Goal: Entertainment & Leisure: Consume media (video, audio)

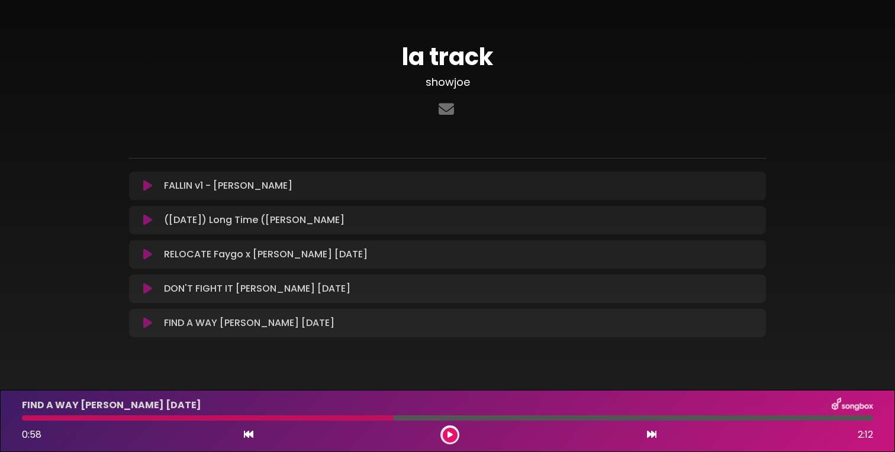
click at [153, 186] on button at bounding box center [147, 186] width 23 height 12
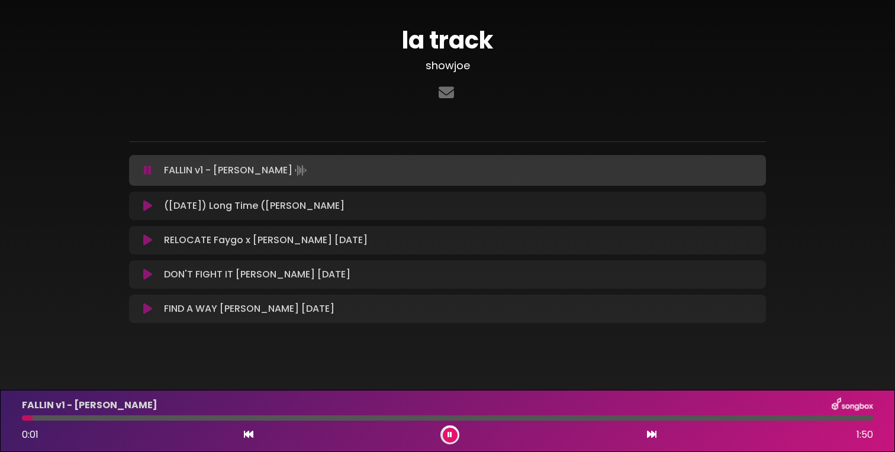
scroll to position [25, 0]
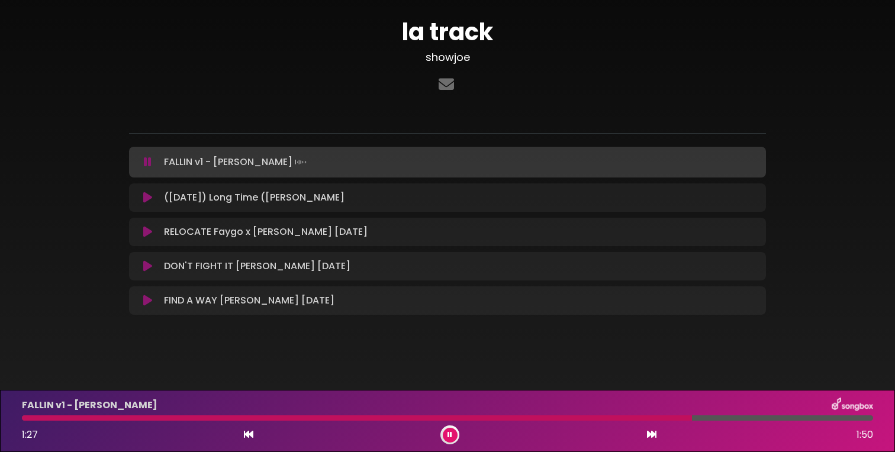
click at [146, 196] on icon at bounding box center [147, 198] width 9 height 12
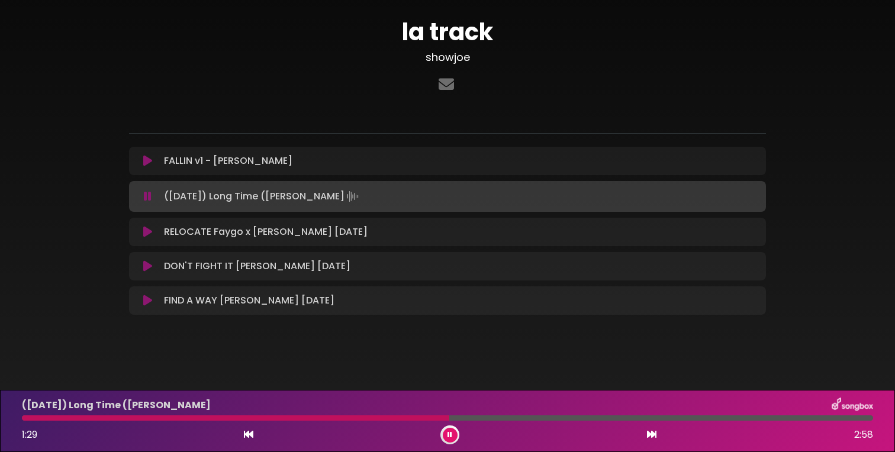
click at [150, 233] on icon at bounding box center [147, 232] width 9 height 12
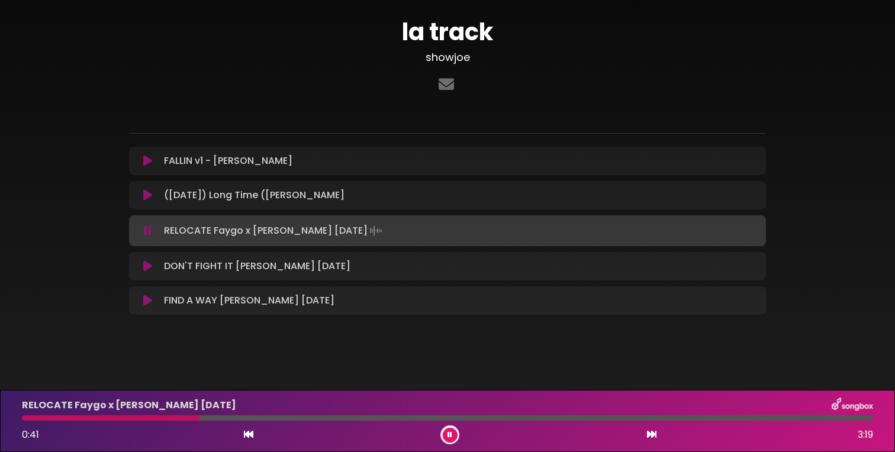
click at [283, 416] on div at bounding box center [447, 417] width 851 height 5
click at [342, 418] on div at bounding box center [447, 417] width 851 height 5
click at [148, 263] on icon at bounding box center [147, 266] width 9 height 12
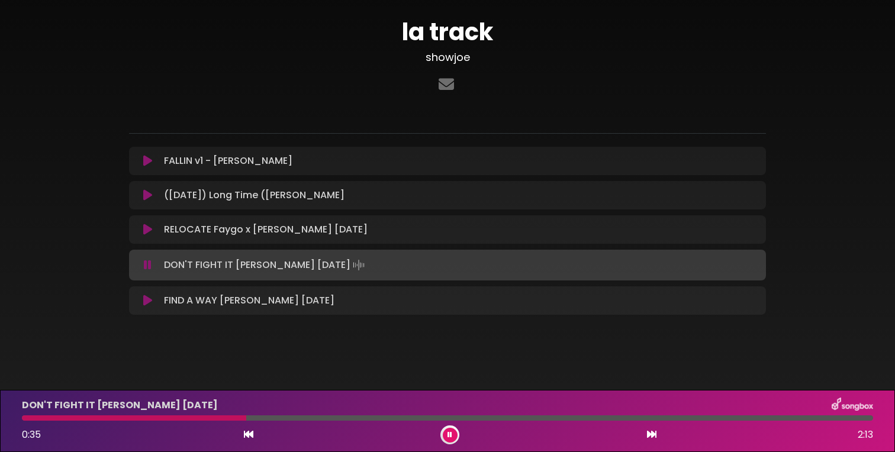
click at [266, 420] on div at bounding box center [447, 417] width 851 height 5
click at [299, 419] on div at bounding box center [447, 417] width 851 height 5
click at [368, 420] on div at bounding box center [447, 417] width 851 height 5
click at [148, 301] on icon at bounding box center [147, 301] width 9 height 12
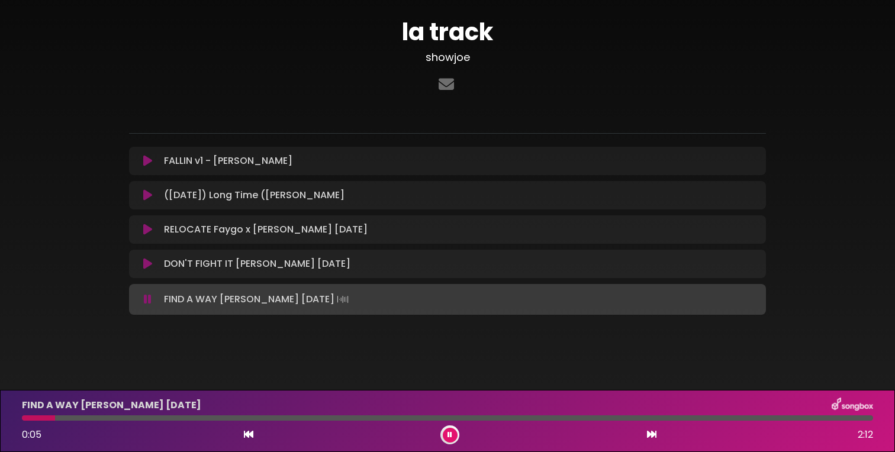
click at [55, 417] on div at bounding box center [447, 417] width 851 height 5
click at [108, 420] on div at bounding box center [447, 417] width 851 height 5
click at [165, 420] on div at bounding box center [447, 417] width 851 height 5
click at [229, 421] on div "FIND A WAY [PERSON_NAME] [DATE] 0:23 2:12" at bounding box center [447, 421] width 865 height 47
click at [243, 418] on div at bounding box center [447, 417] width 851 height 5
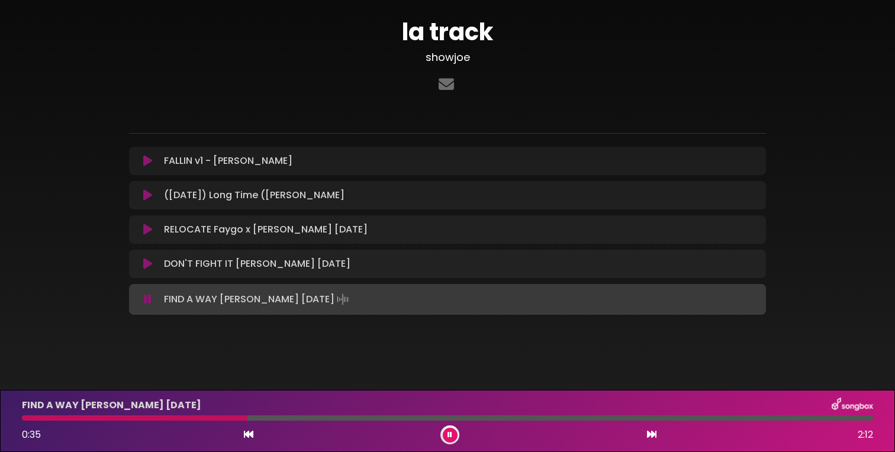
click at [317, 423] on div "FIND A WAY [PERSON_NAME] [DATE] 0:35 2:12" at bounding box center [447, 421] width 865 height 47
click at [331, 420] on div at bounding box center [447, 417] width 851 height 5
click at [449, 434] on icon at bounding box center [449, 434] width 5 height 7
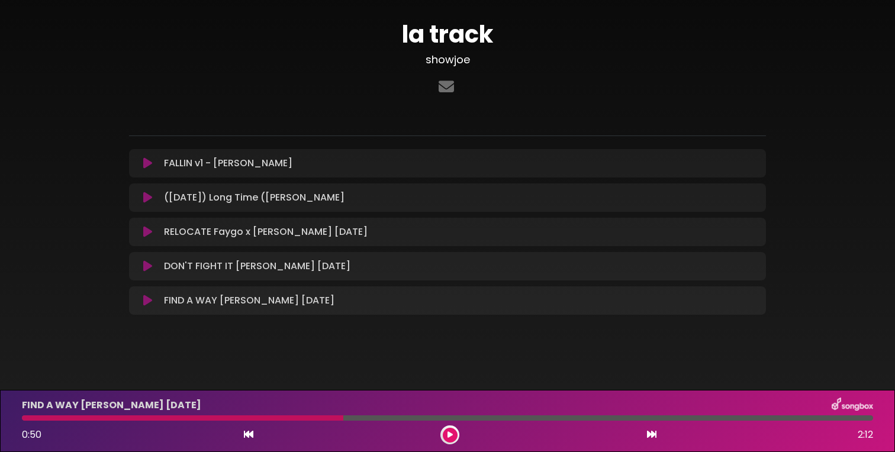
scroll to position [22, 0]
